Goal: Browse casually: Explore the website without a specific task or goal

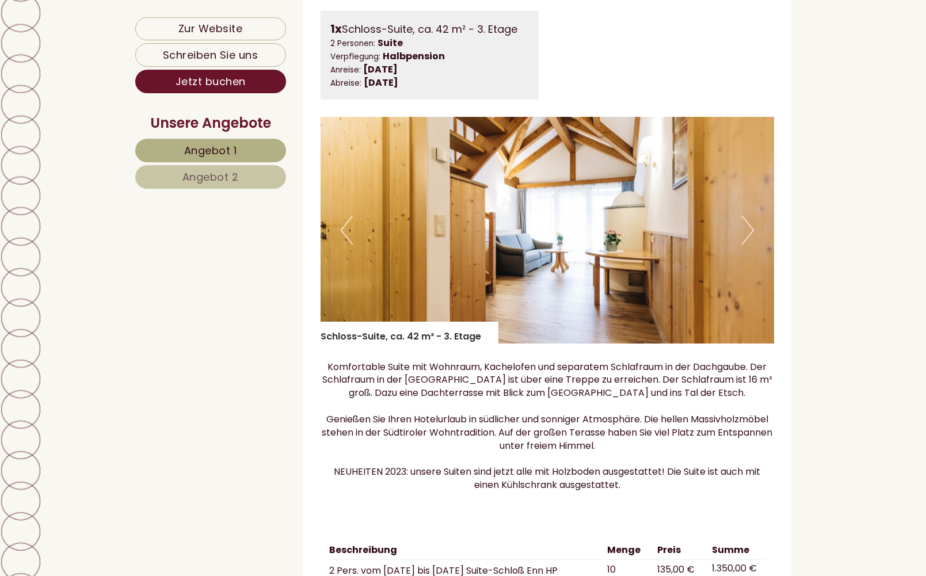
scroll to position [1703, 0]
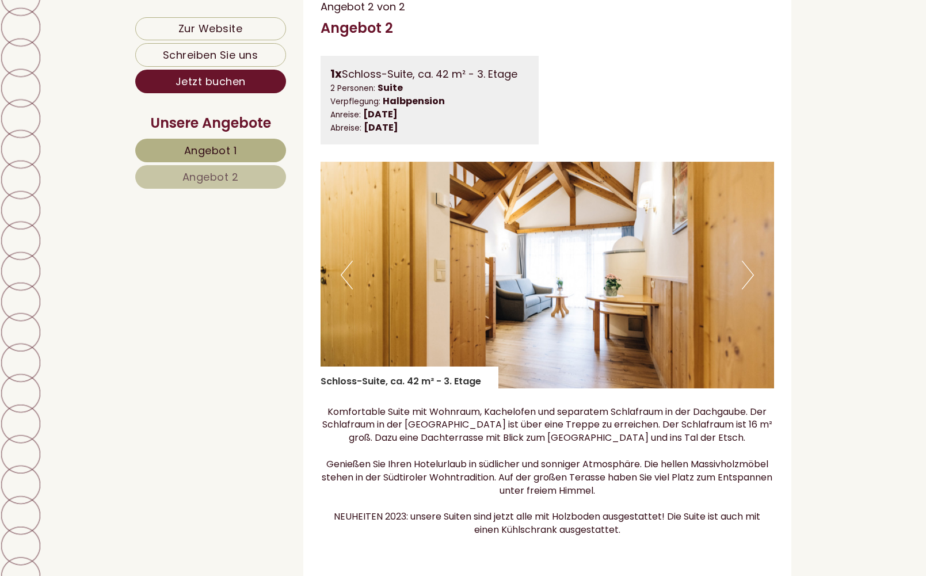
click at [756, 288] on img at bounding box center [548, 275] width 454 height 227
click at [751, 289] on button "Next" at bounding box center [748, 275] width 12 height 29
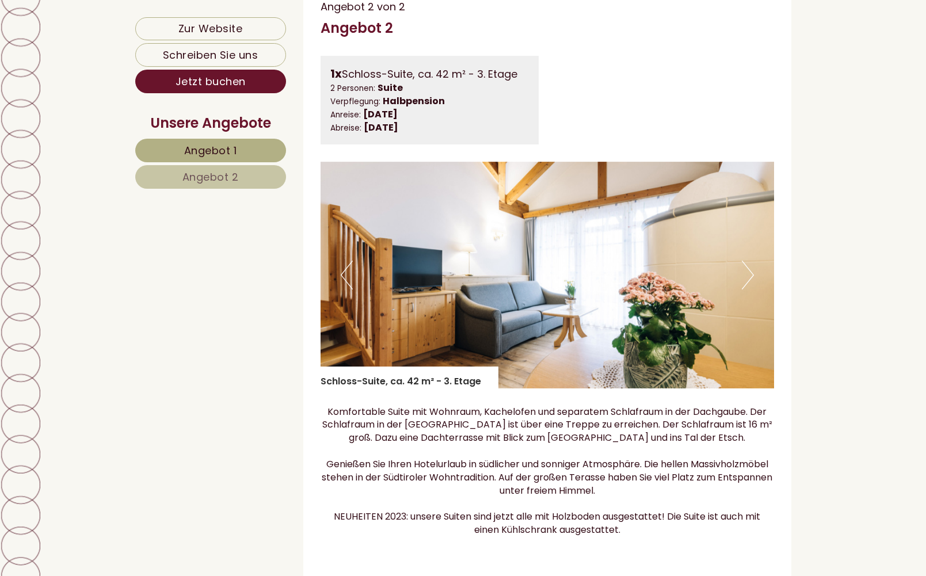
click at [751, 289] on button "Next" at bounding box center [748, 275] width 12 height 29
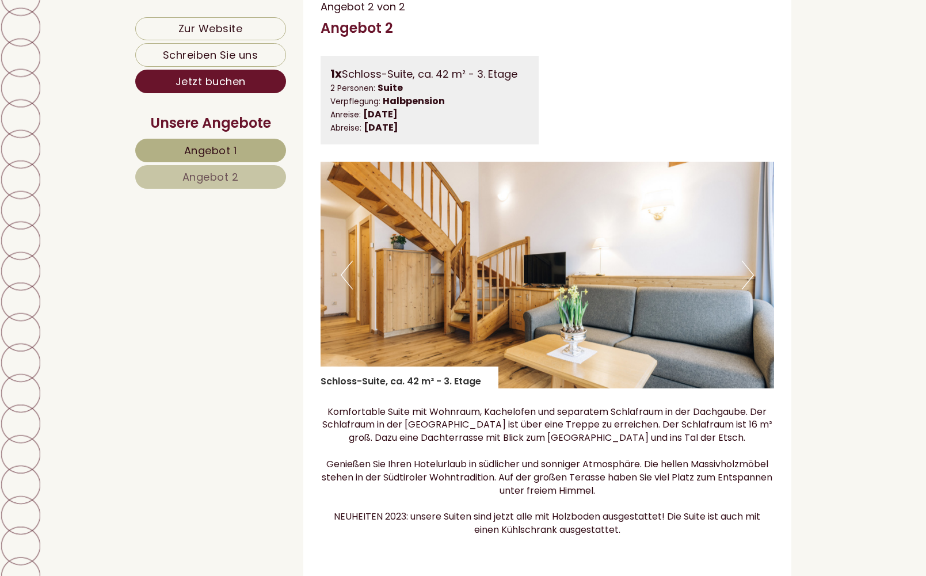
click at [751, 289] on button "Next" at bounding box center [748, 275] width 12 height 29
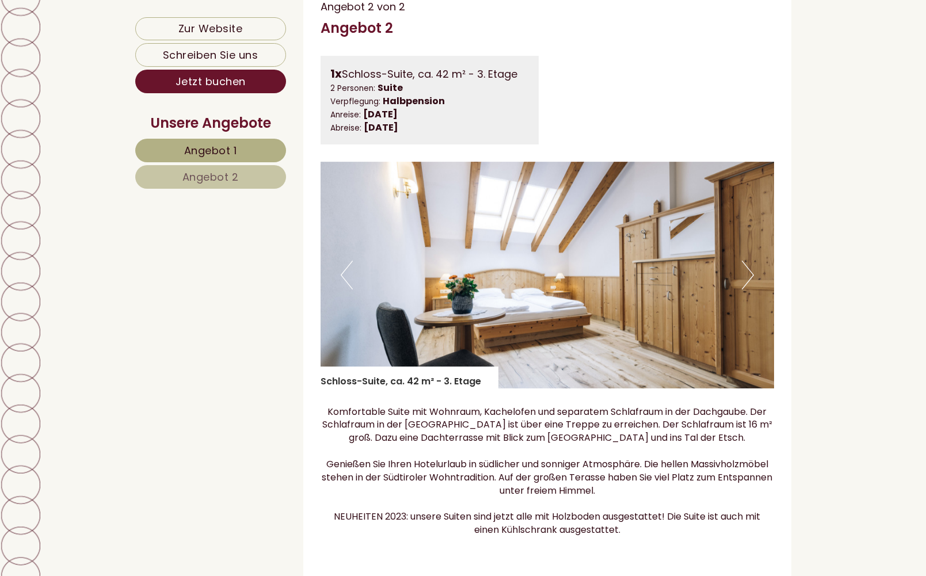
click at [751, 289] on button "Next" at bounding box center [748, 275] width 12 height 29
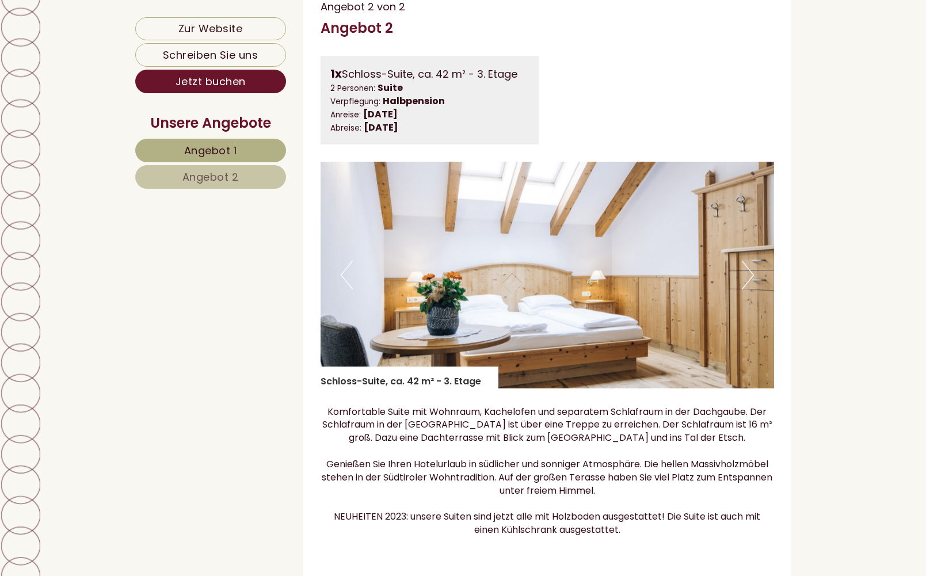
click at [751, 289] on button "Next" at bounding box center [748, 275] width 12 height 29
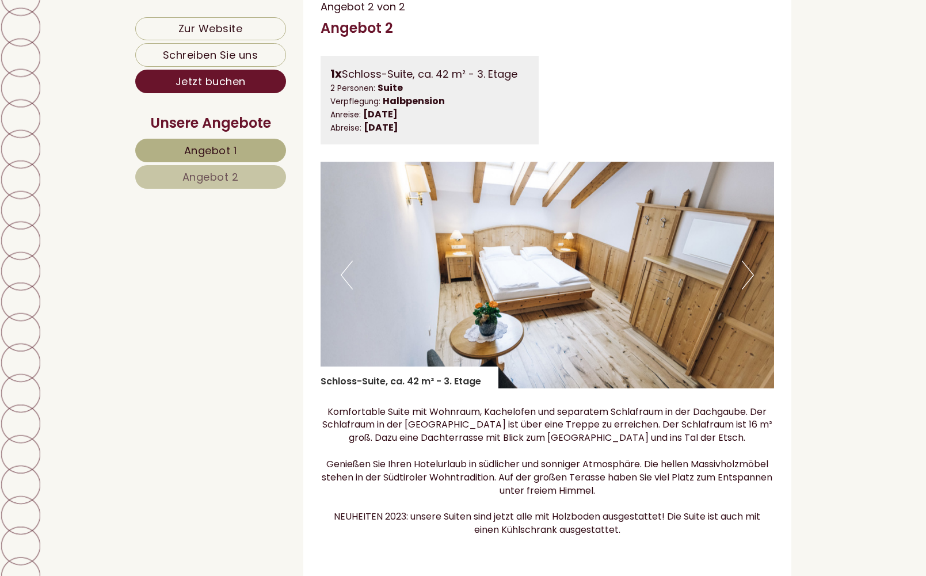
click at [751, 289] on button "Next" at bounding box center [748, 275] width 12 height 29
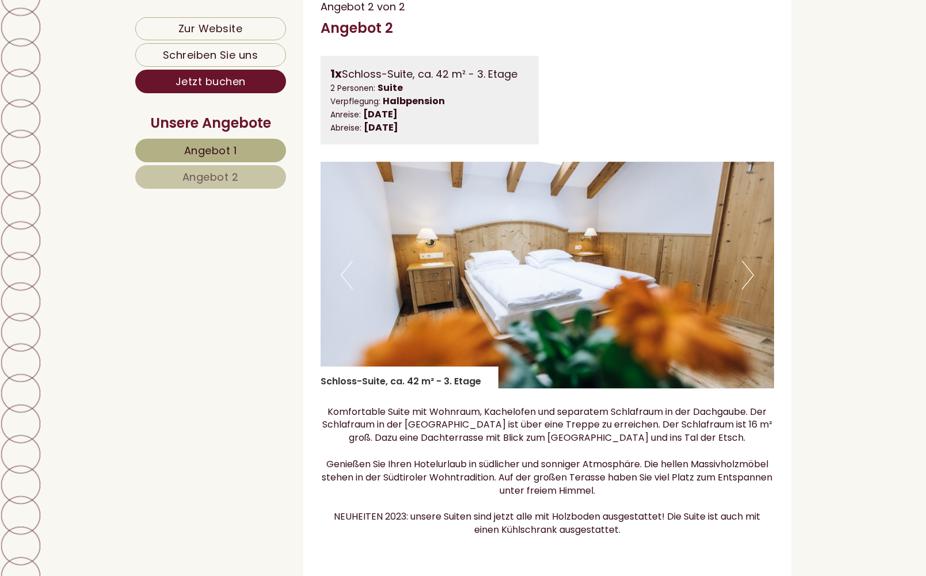
click at [750, 289] on button "Next" at bounding box center [748, 275] width 12 height 29
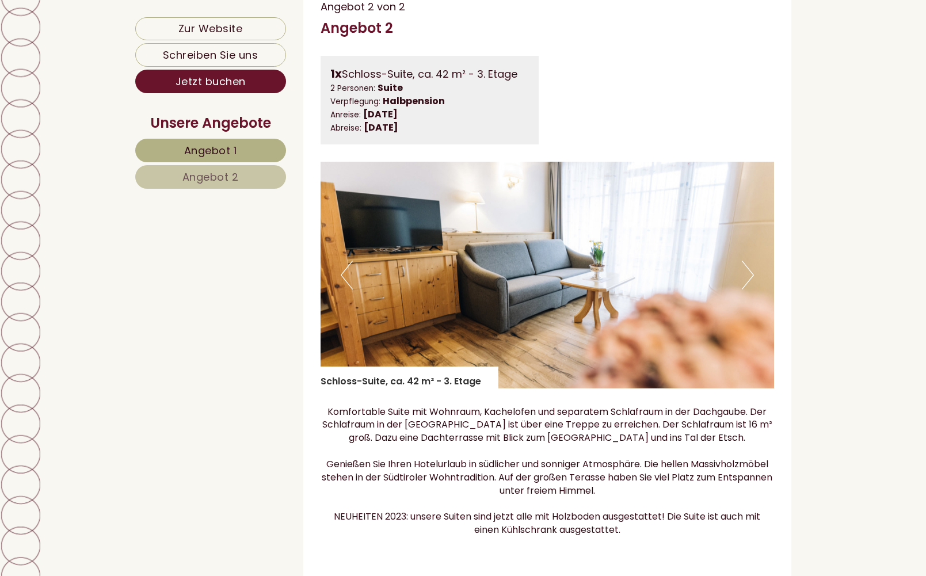
click at [748, 289] on button "Next" at bounding box center [748, 275] width 12 height 29
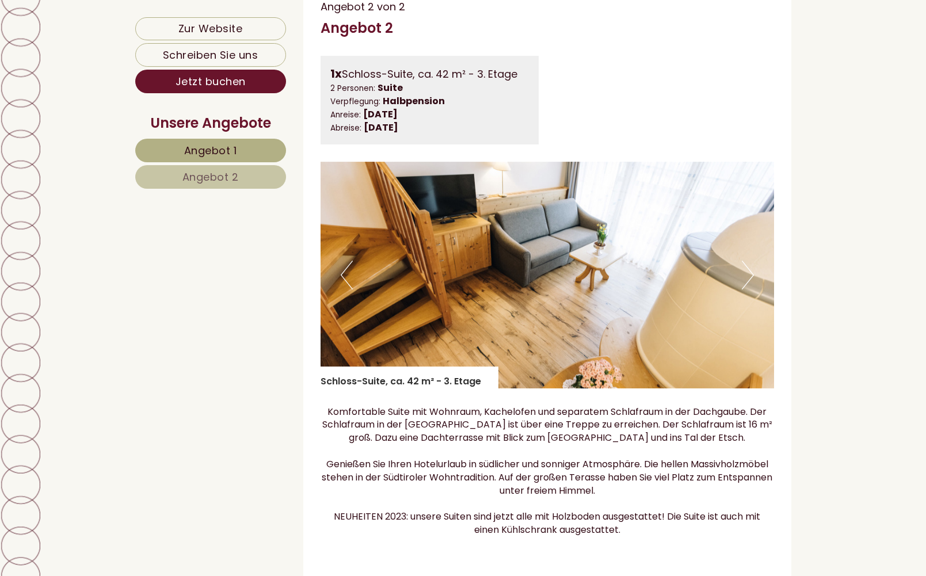
click at [747, 289] on button "Next" at bounding box center [748, 275] width 12 height 29
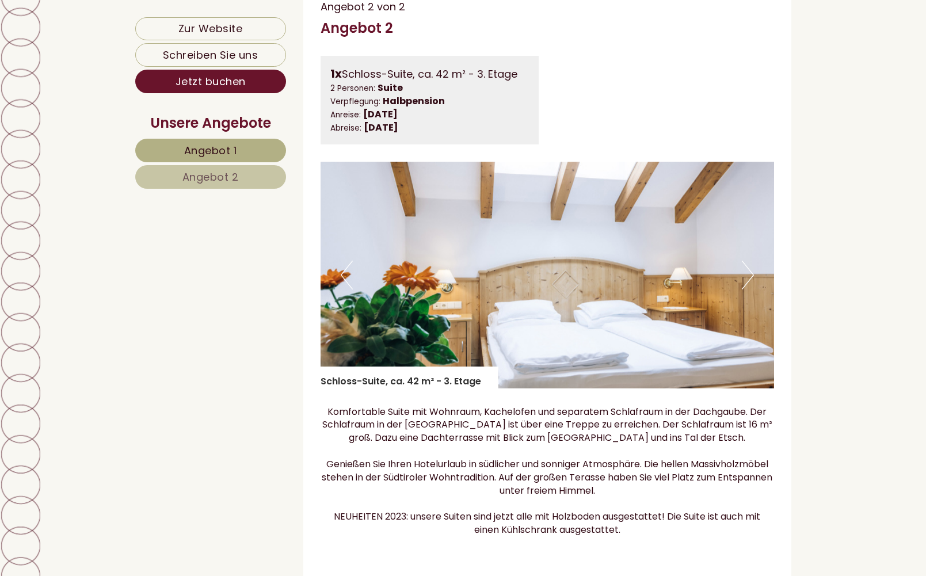
click at [747, 289] on button "Next" at bounding box center [748, 275] width 12 height 29
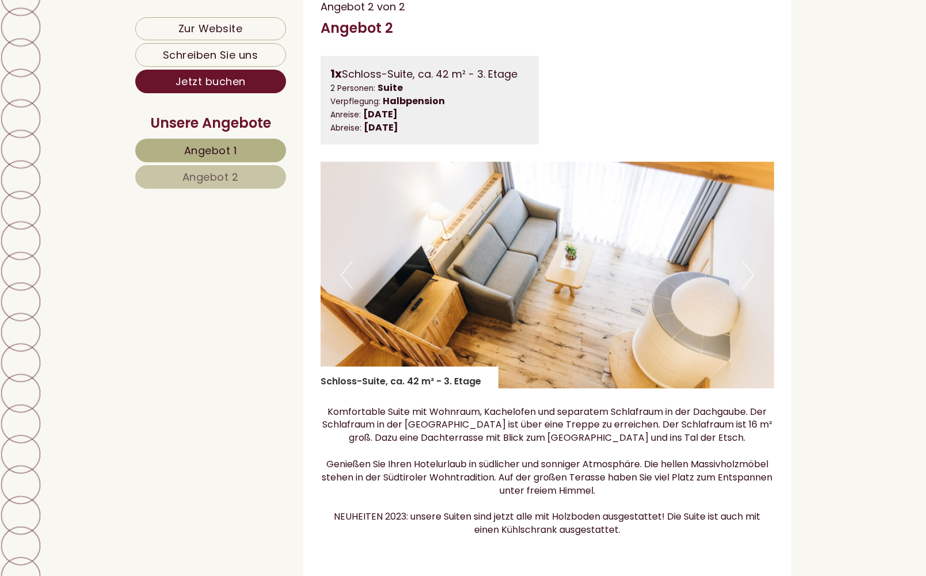
click at [747, 289] on button "Next" at bounding box center [748, 275] width 12 height 29
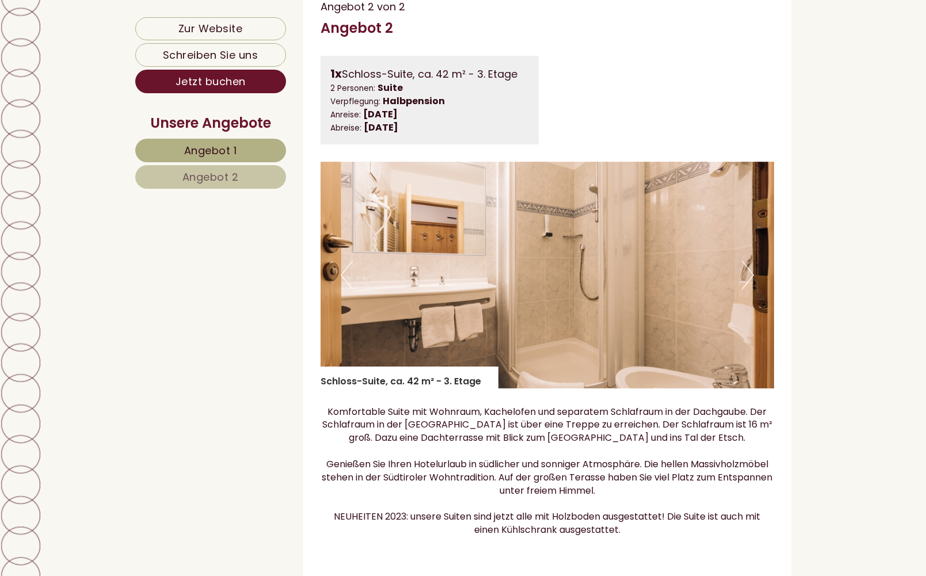
click at [747, 289] on button "Next" at bounding box center [748, 275] width 12 height 29
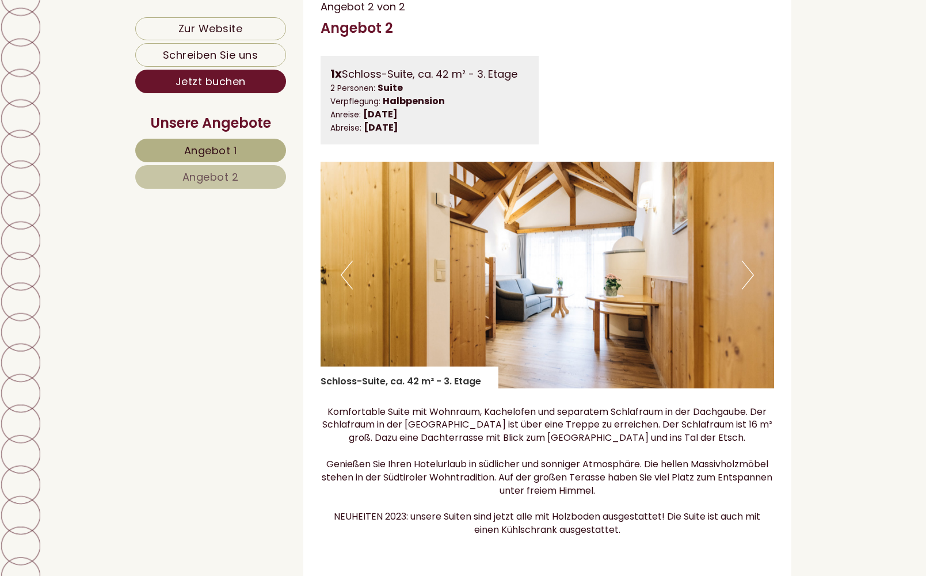
click at [747, 289] on button "Next" at bounding box center [748, 275] width 12 height 29
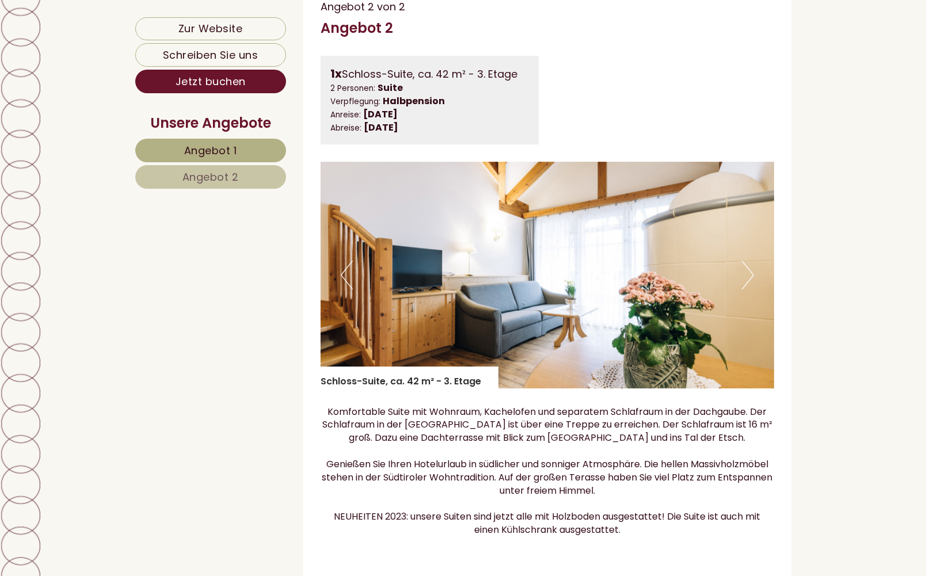
click at [747, 289] on button "Next" at bounding box center [748, 275] width 12 height 29
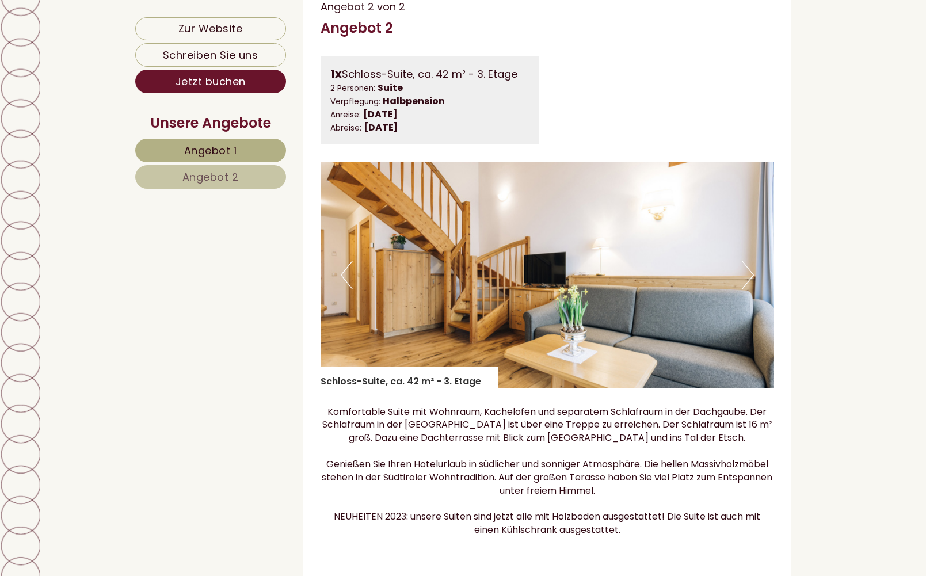
click at [747, 289] on button "Next" at bounding box center [748, 275] width 12 height 29
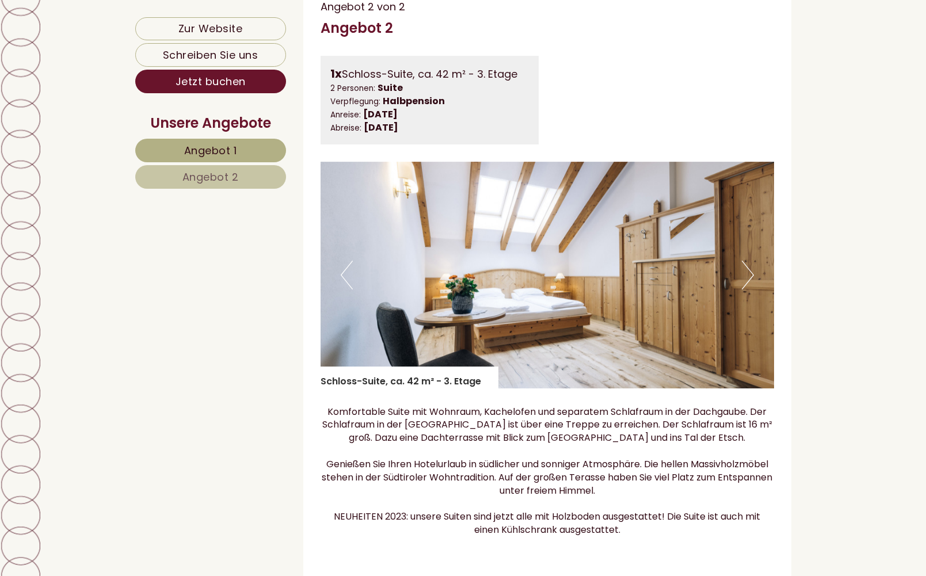
click at [747, 289] on button "Next" at bounding box center [748, 275] width 12 height 29
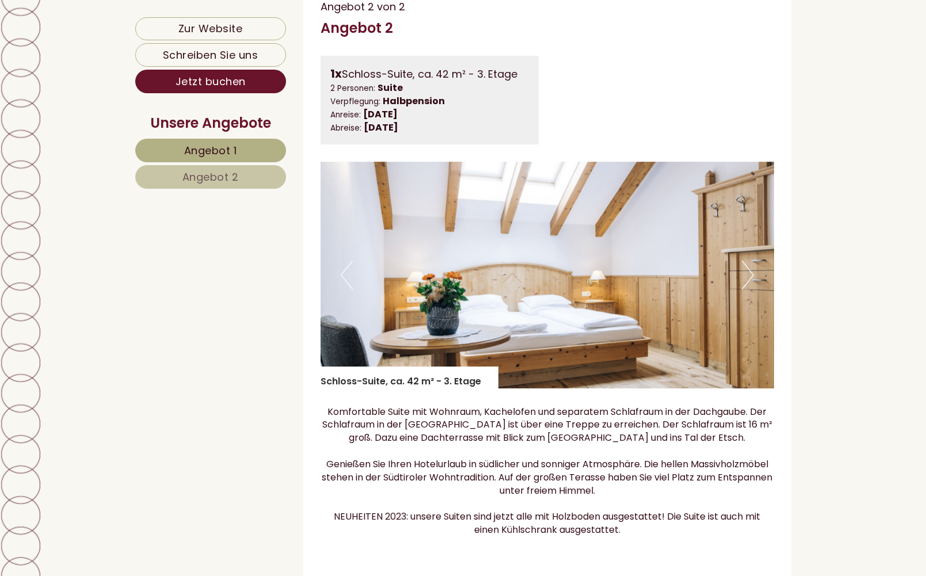
click at [747, 289] on button "Next" at bounding box center [748, 275] width 12 height 29
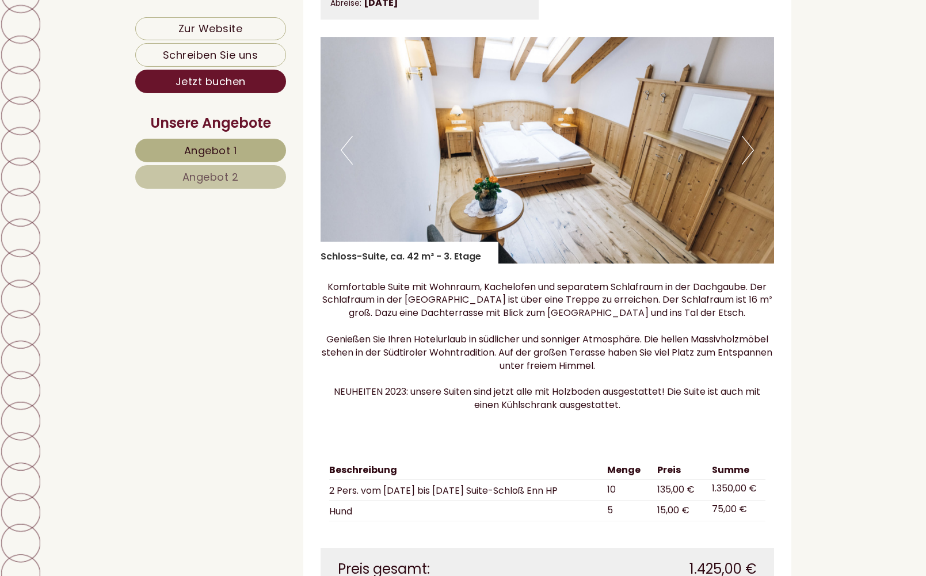
scroll to position [1938, 0]
